Goal: Transaction & Acquisition: Subscribe to service/newsletter

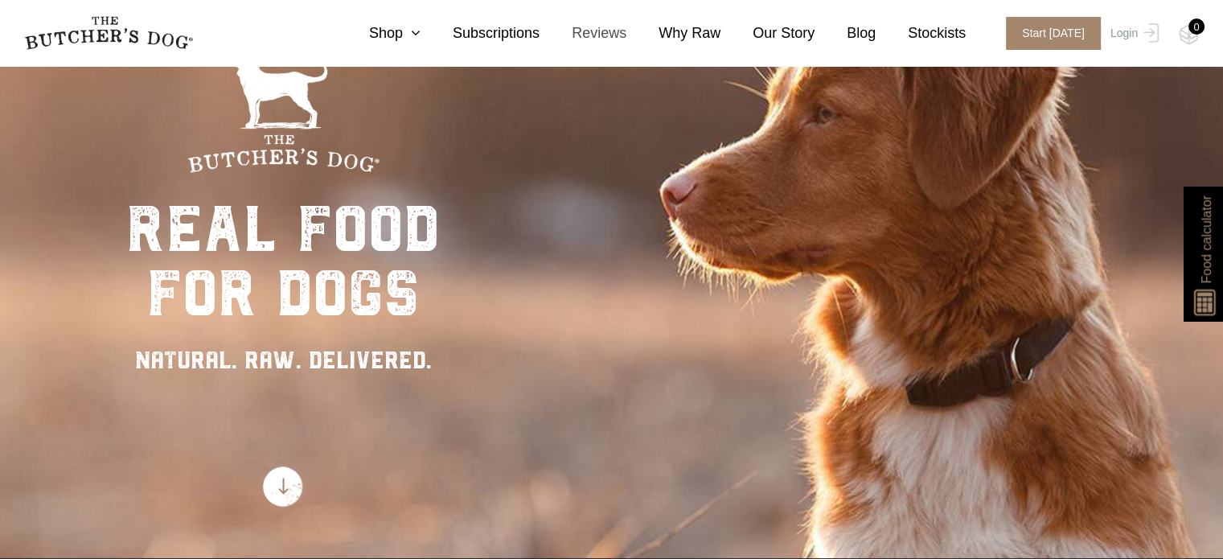
click at [610, 34] on link "Reviews" at bounding box center [583, 34] width 87 height 22
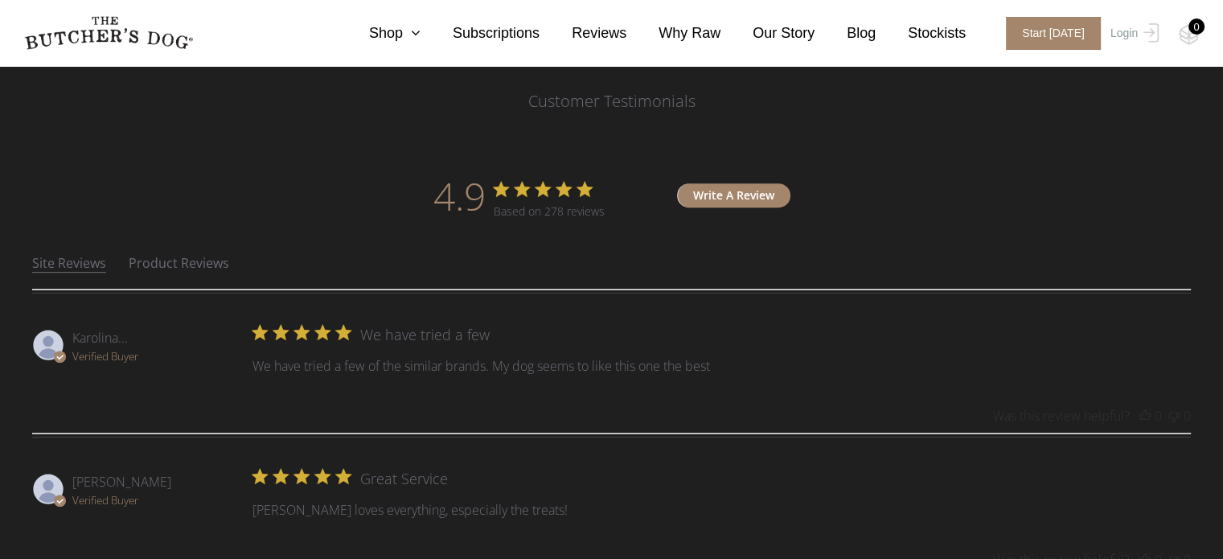
scroll to position [322, 0]
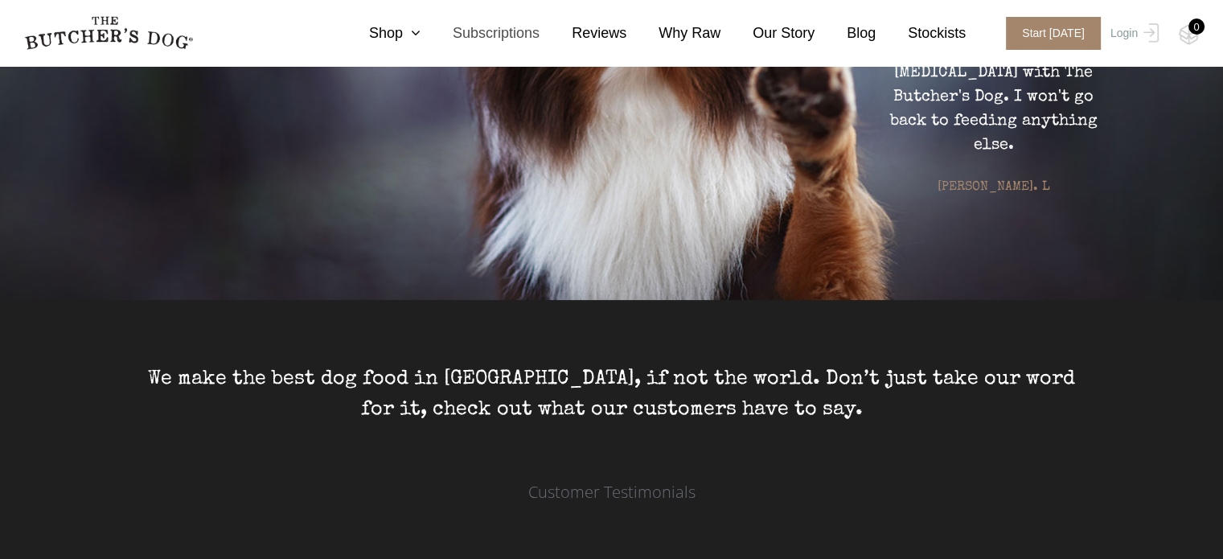
click at [515, 36] on link "Subscriptions" at bounding box center [480, 34] width 119 height 22
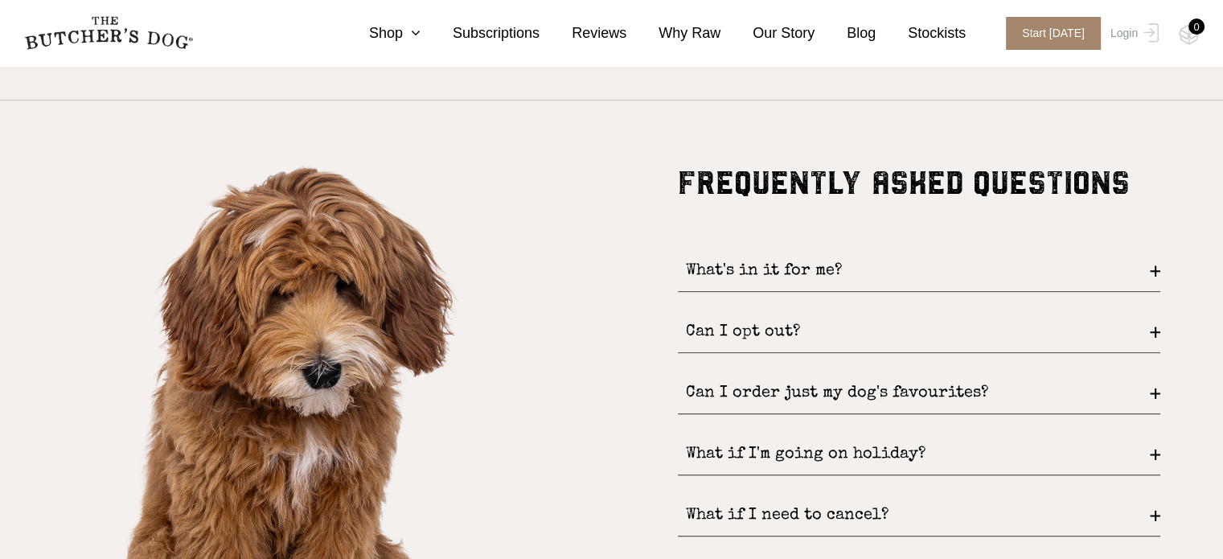
scroll to position [1822, 0]
